Goal: Task Accomplishment & Management: Manage account settings

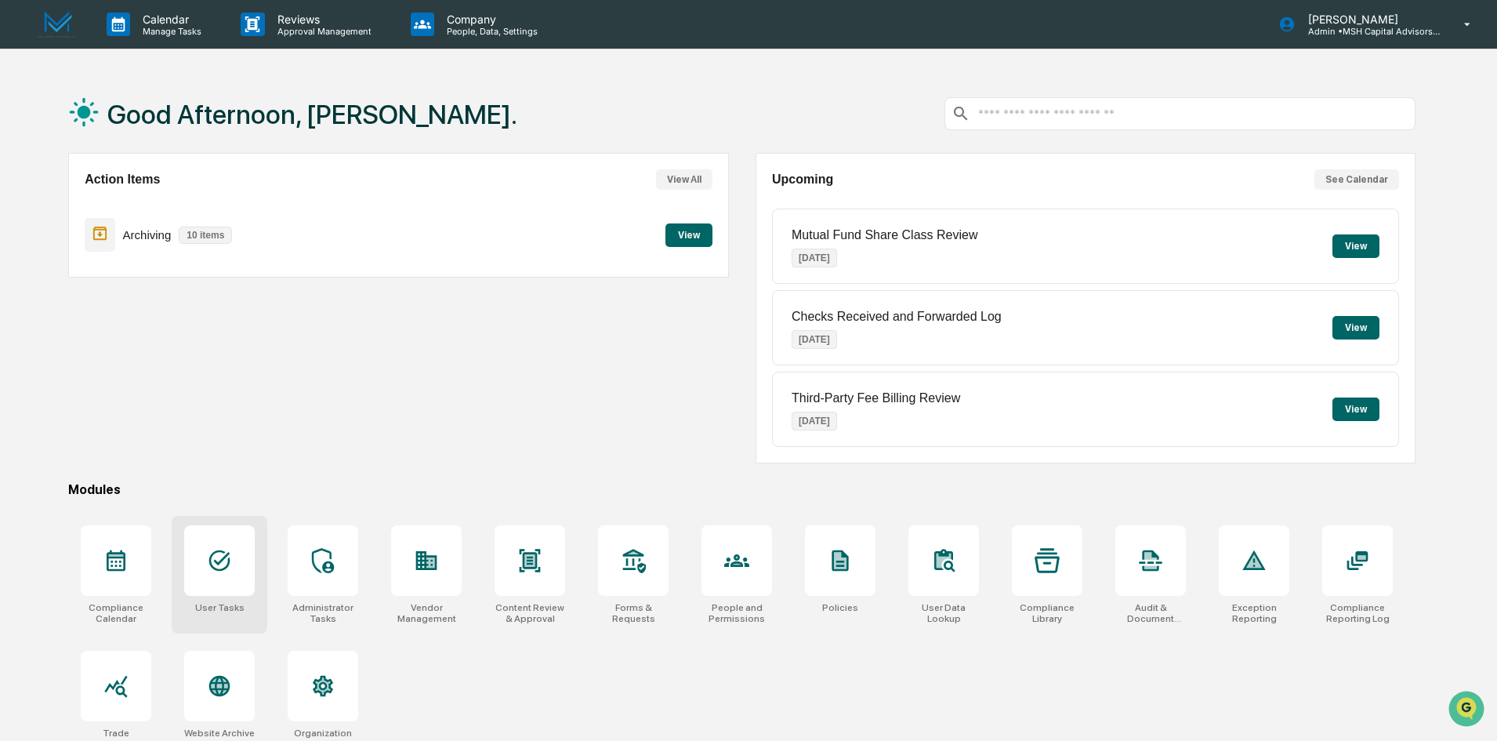
click at [231, 583] on div at bounding box center [219, 560] width 71 height 71
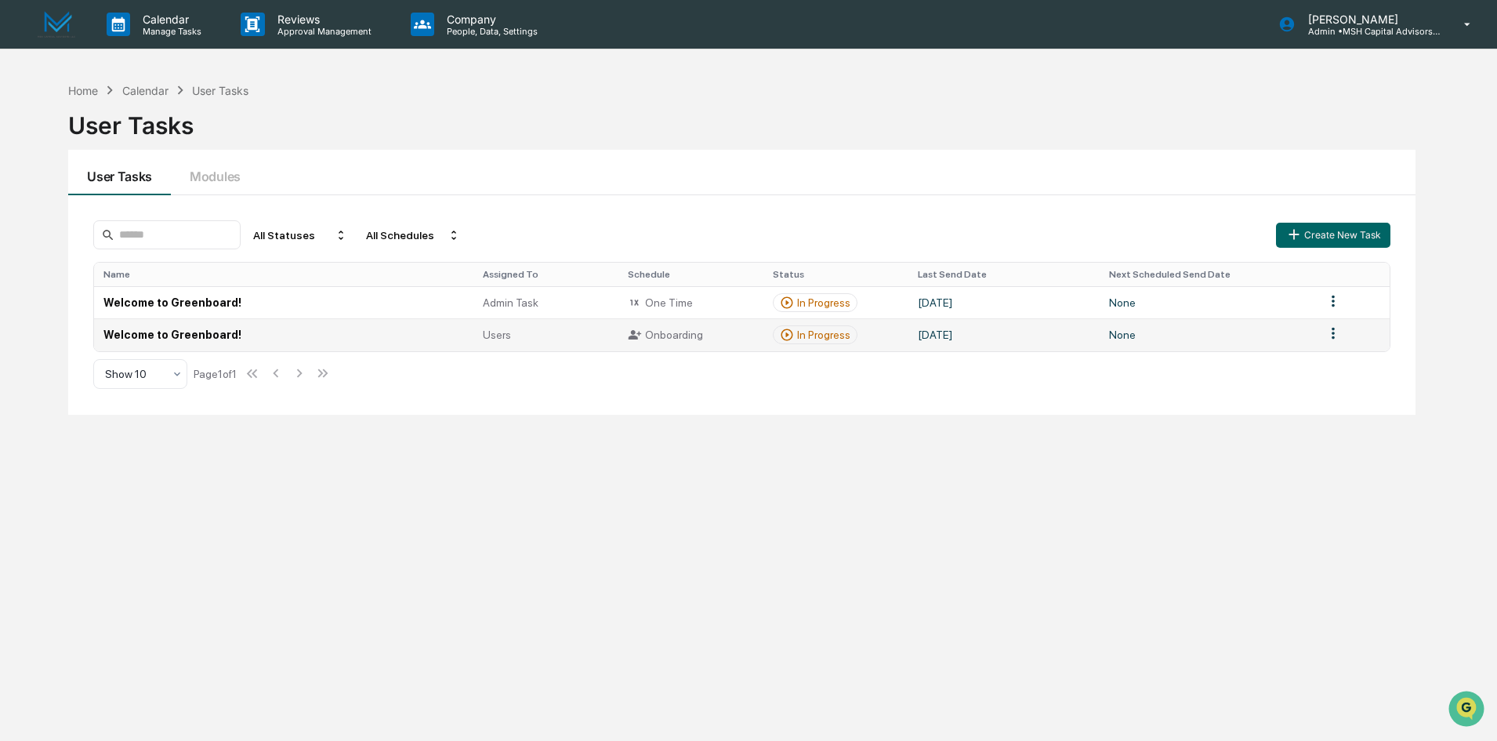
click at [174, 335] on td "Welcome to Greenboard!" at bounding box center [283, 334] width 379 height 32
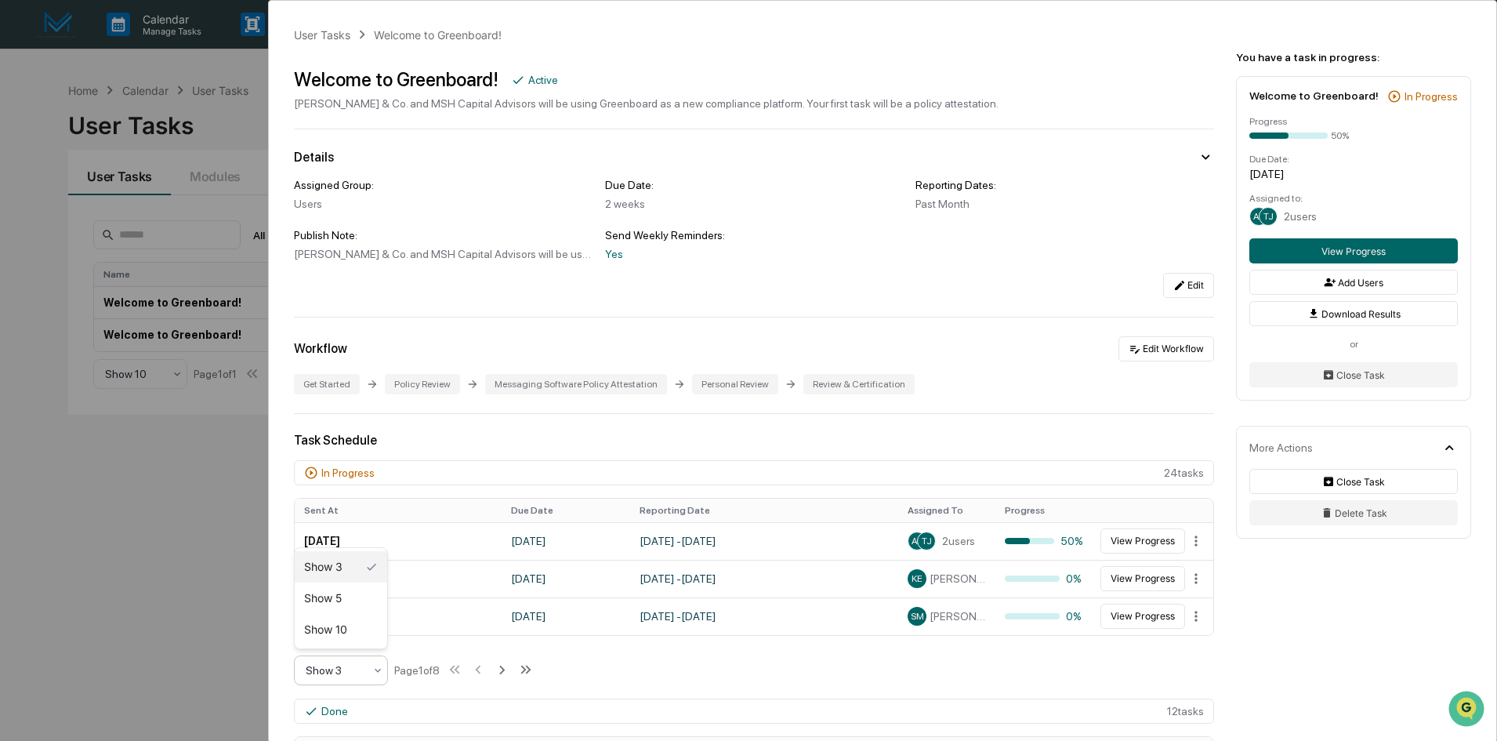
click at [375, 669] on icon at bounding box center [378, 670] width 6 height 4
click at [343, 622] on div "Show 10" at bounding box center [341, 629] width 92 height 31
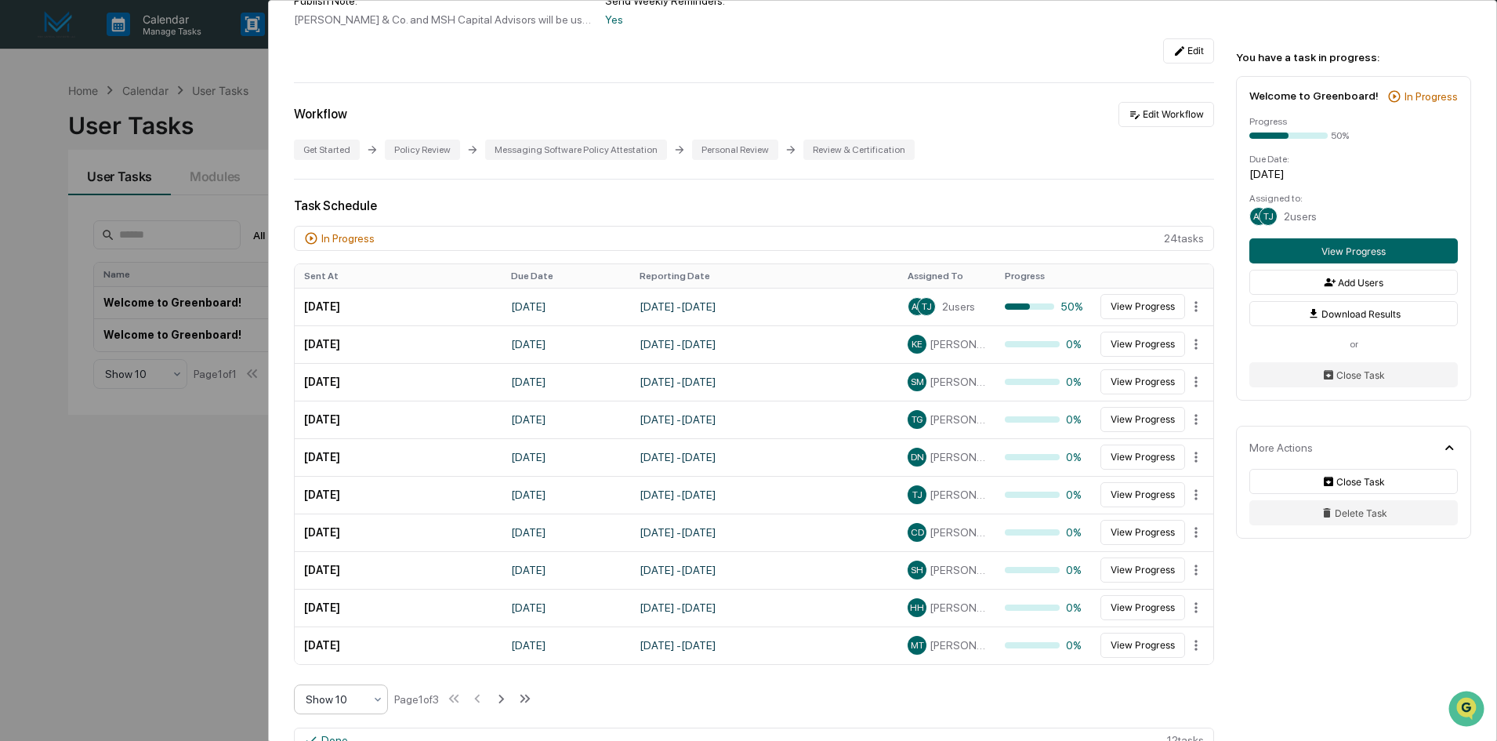
scroll to position [235, 0]
click at [510, 696] on icon at bounding box center [500, 697] width 17 height 17
click at [510, 696] on icon at bounding box center [502, 697] width 17 height 17
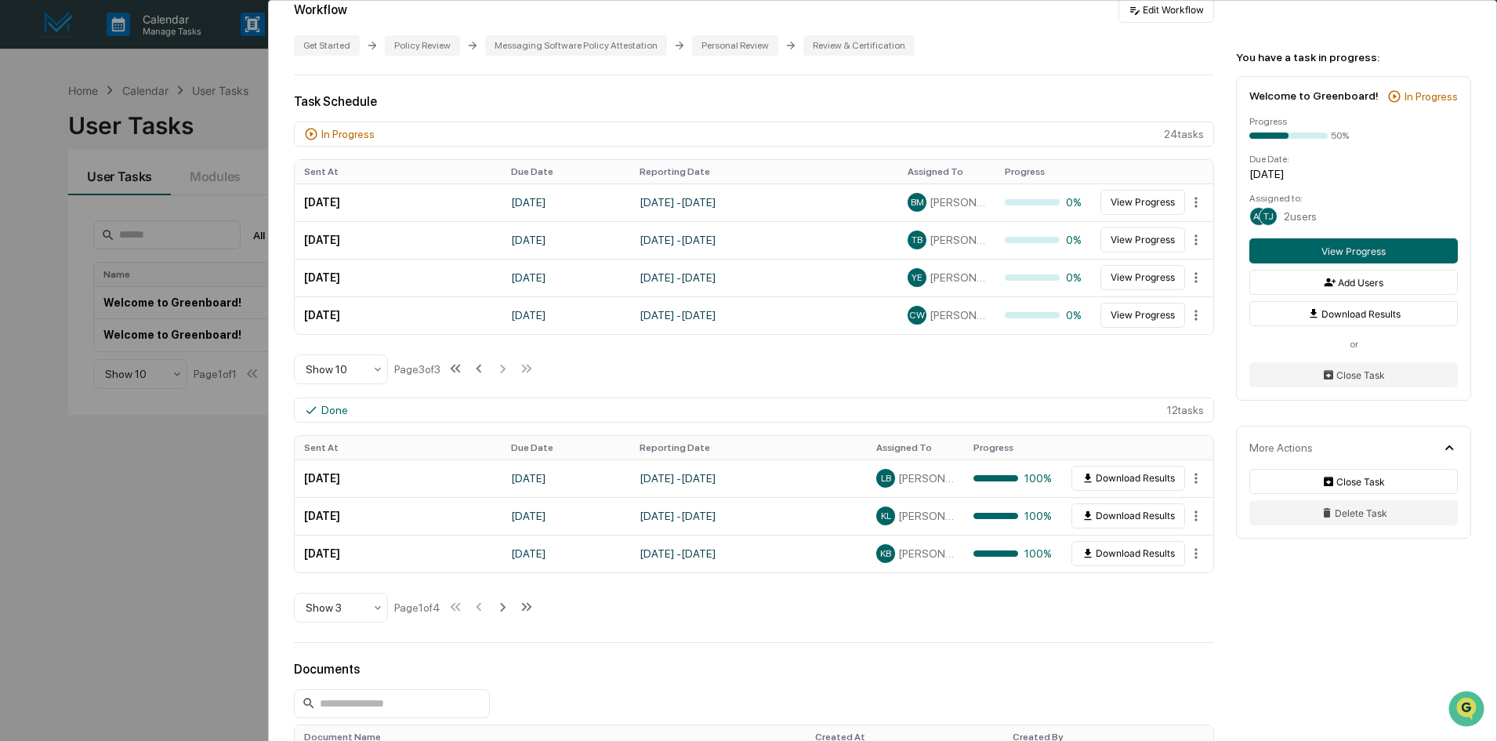
scroll to position [392, 0]
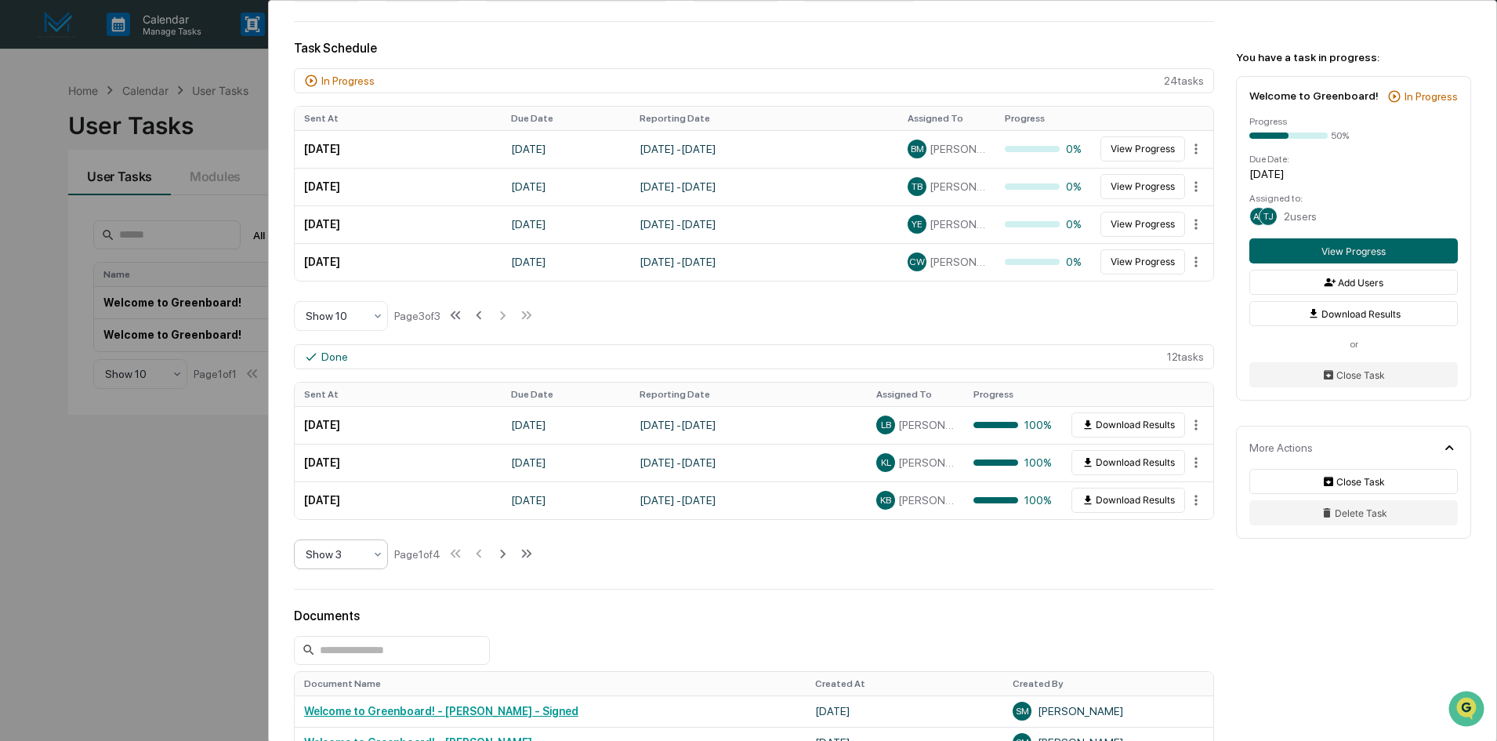
click at [380, 554] on icon at bounding box center [378, 554] width 13 height 13
click at [354, 658] on div "Show 10" at bounding box center [341, 654] width 92 height 31
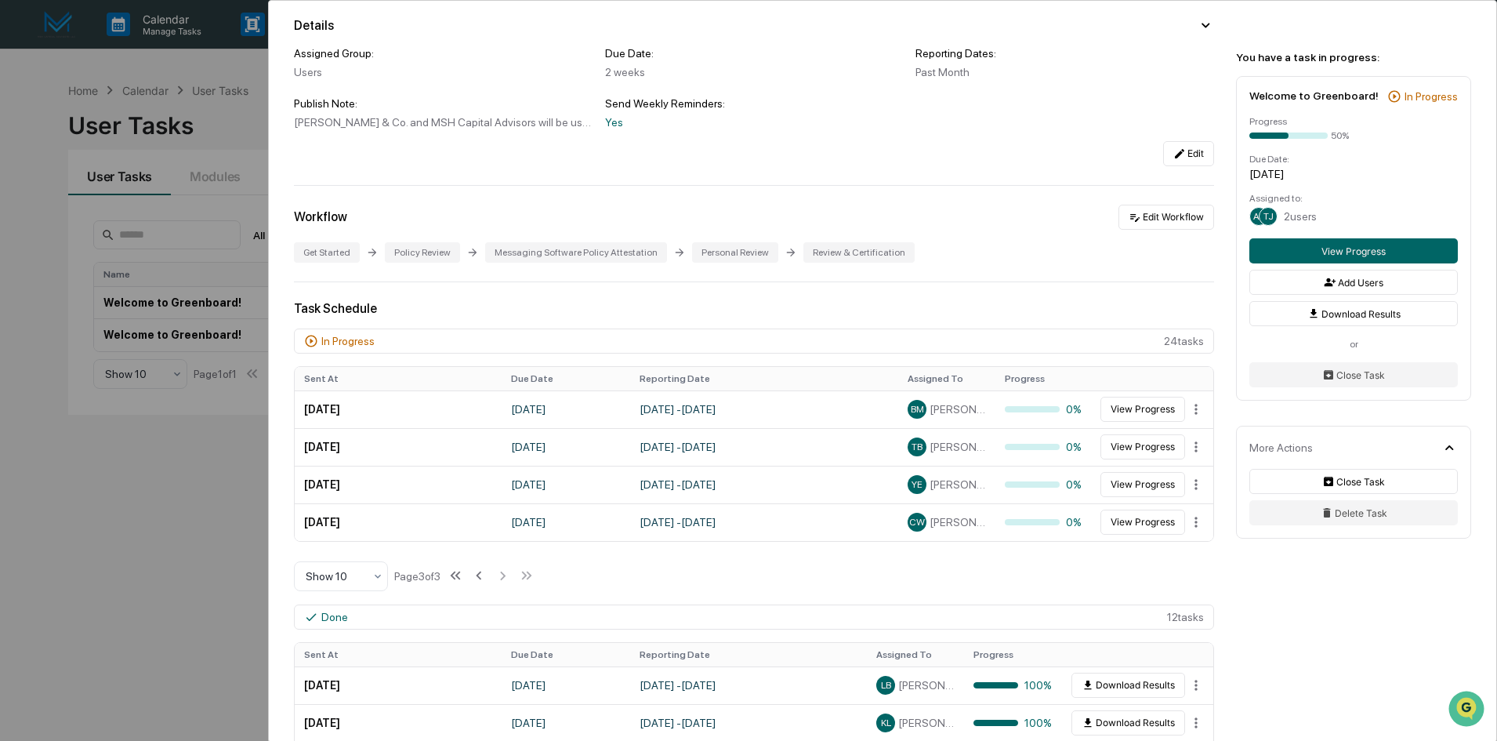
scroll to position [0, 0]
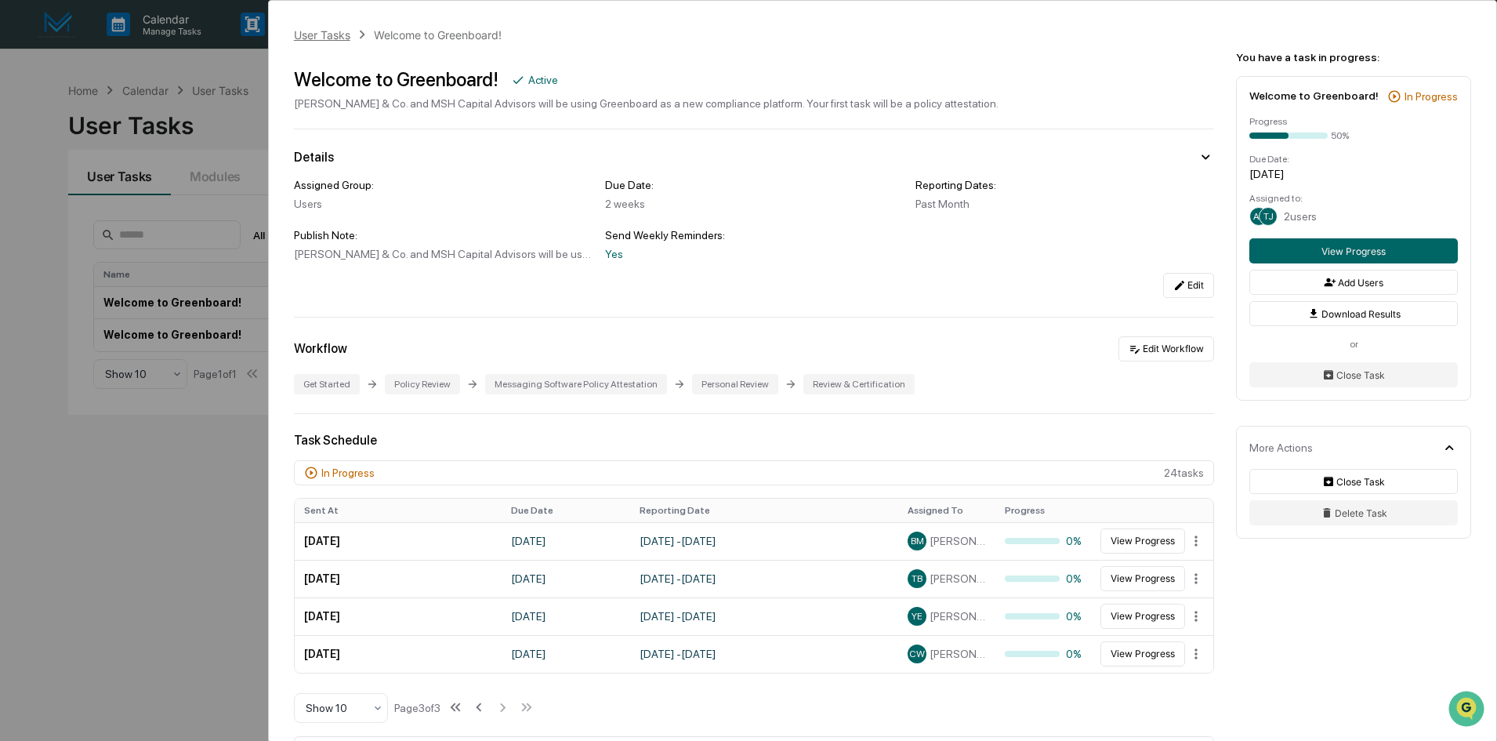
click at [311, 33] on div "User Tasks" at bounding box center [322, 34] width 56 height 13
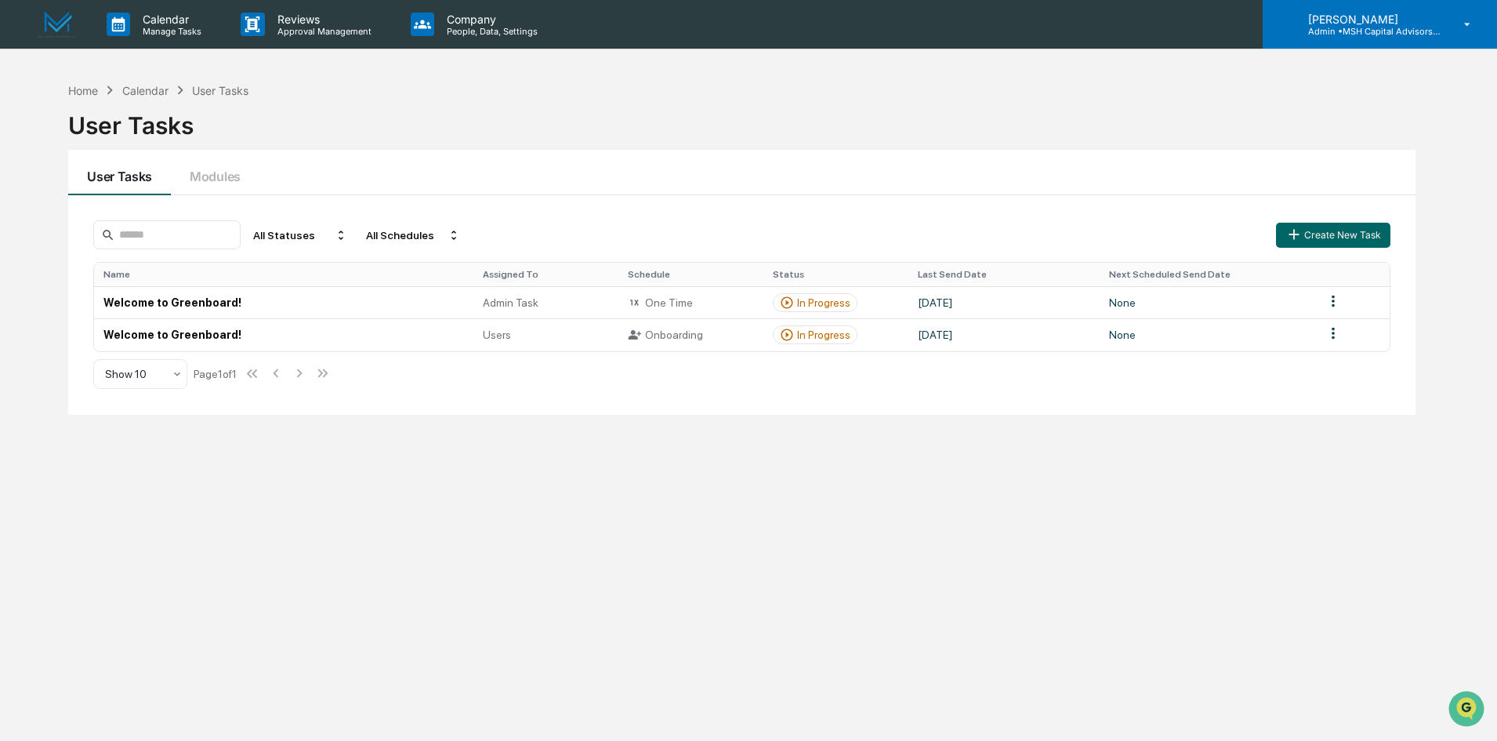
click at [1372, 35] on p "Admin • MSH Capital Advisors LLC - RIA" at bounding box center [1369, 31] width 146 height 11
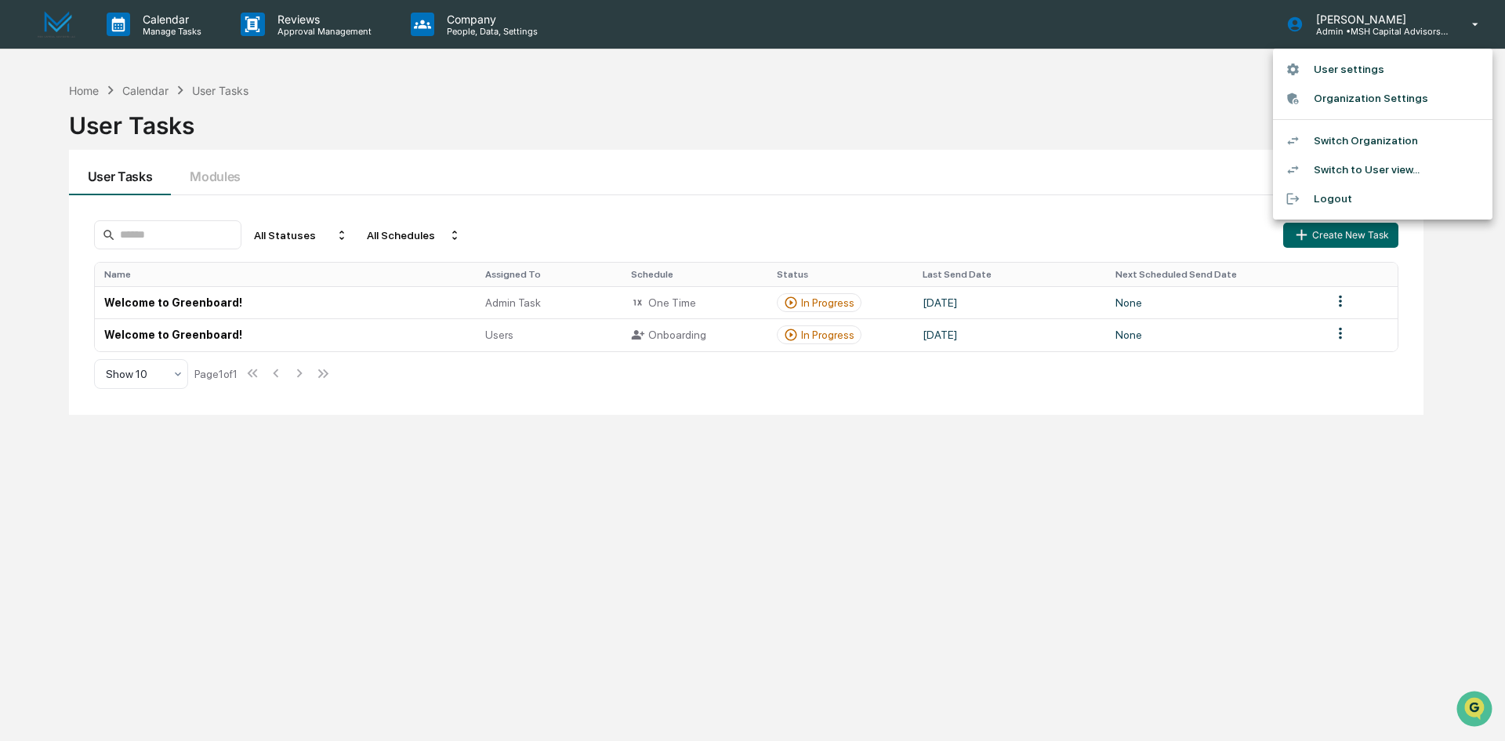
click at [1358, 143] on li "Switch Organization" at bounding box center [1382, 140] width 219 height 29
